Goal: Task Accomplishment & Management: Use online tool/utility

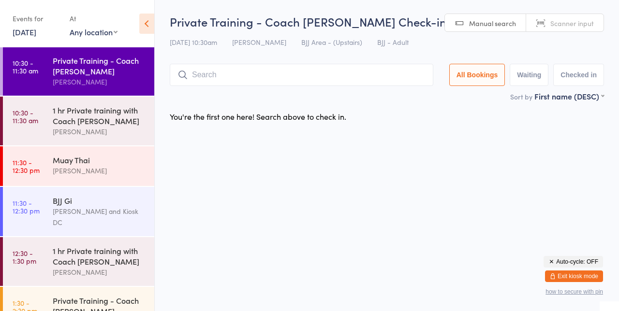
scroll to position [3, 0]
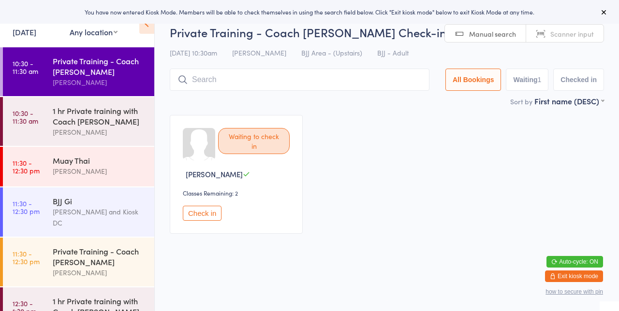
click at [95, 163] on div "Muay Thai" at bounding box center [99, 160] width 93 height 11
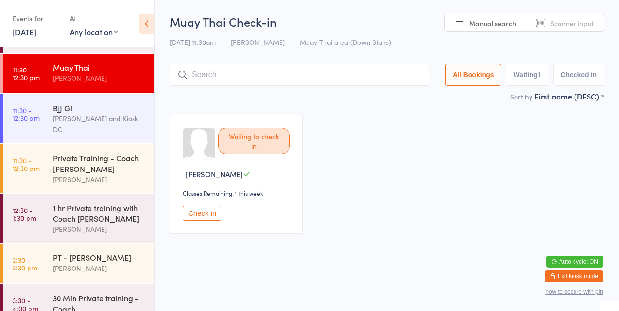
scroll to position [96, 0]
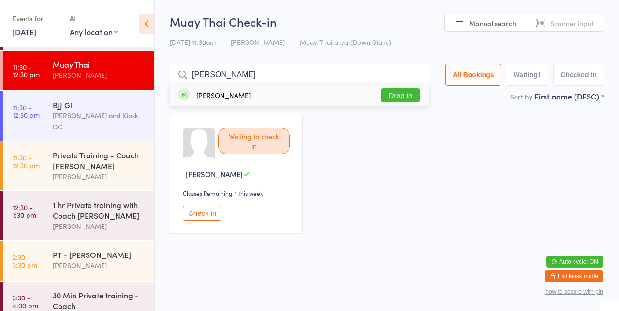
type input "[PERSON_NAME]"
click at [411, 99] on button "Drop in" at bounding box center [400, 95] width 39 height 14
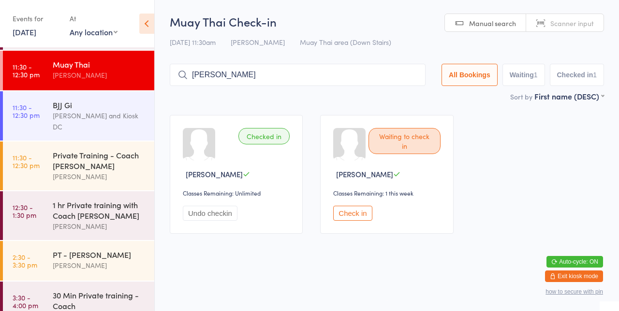
type input "[PERSON_NAME]"
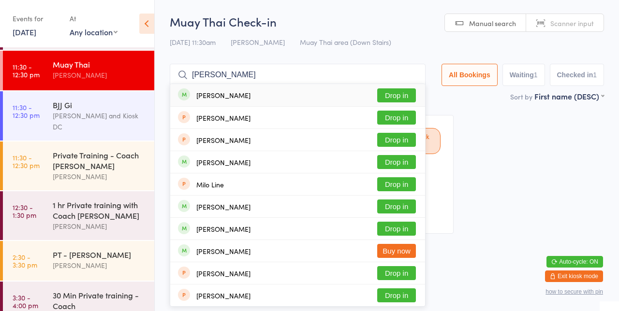
click at [403, 107] on div "[PERSON_NAME] Drop in" at bounding box center [297, 118] width 255 height 22
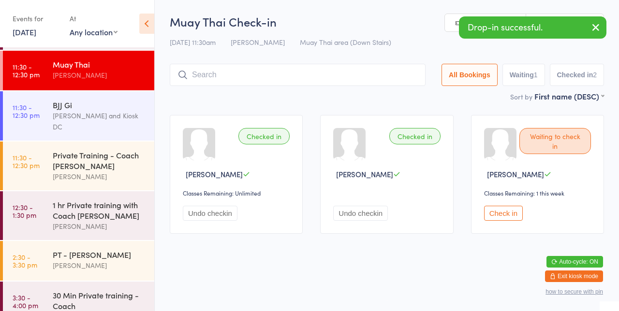
click at [589, 34] on button "button" at bounding box center [595, 28] width 21 height 22
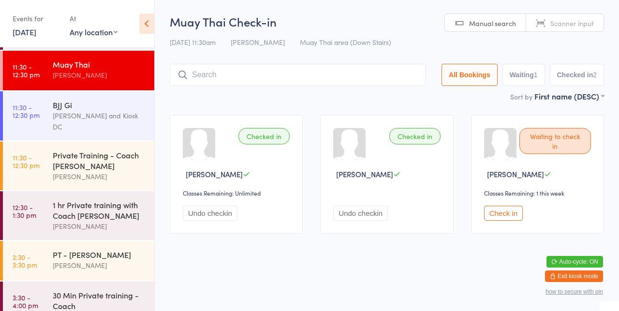
click at [247, 79] on input "search" at bounding box center [298, 75] width 256 height 22
type input "L"
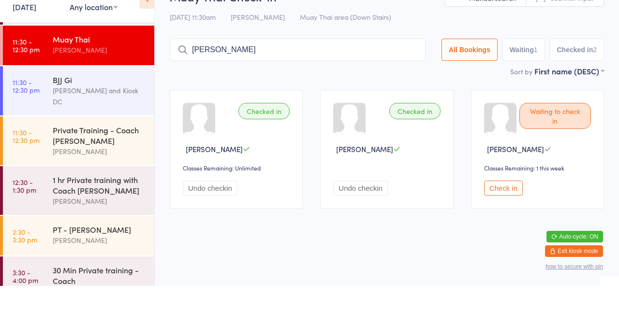
type input "J"
click at [219, 77] on input "search" at bounding box center [298, 75] width 256 height 22
click at [229, 77] on input "Luck" at bounding box center [298, 75] width 256 height 22
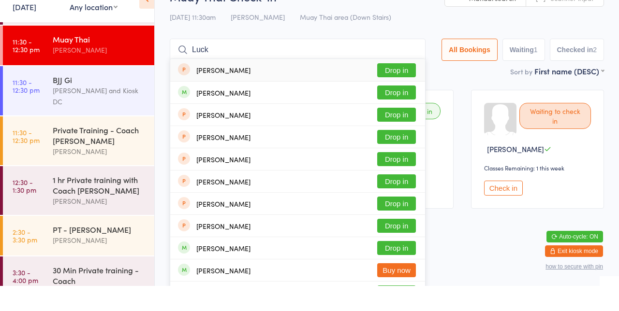
type input "Luck"
click at [395, 100] on button "Drop in" at bounding box center [396, 95] width 39 height 14
